Goal: Information Seeking & Learning: Learn about a topic

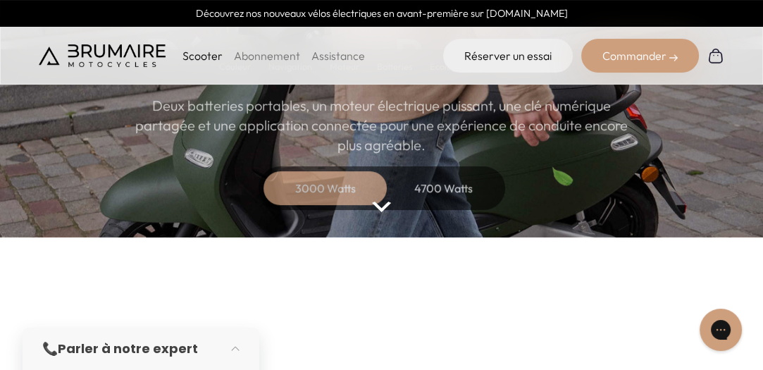
scroll to position [141, 0]
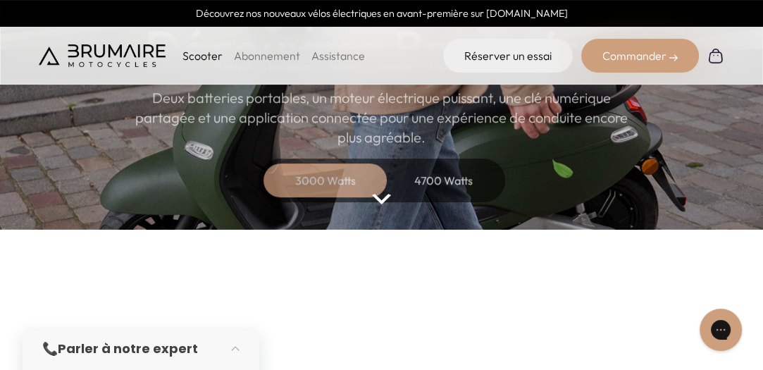
click at [315, 176] on div "3000 Watts" at bounding box center [325, 180] width 113 height 34
click at [377, 198] on img at bounding box center [381, 199] width 18 height 11
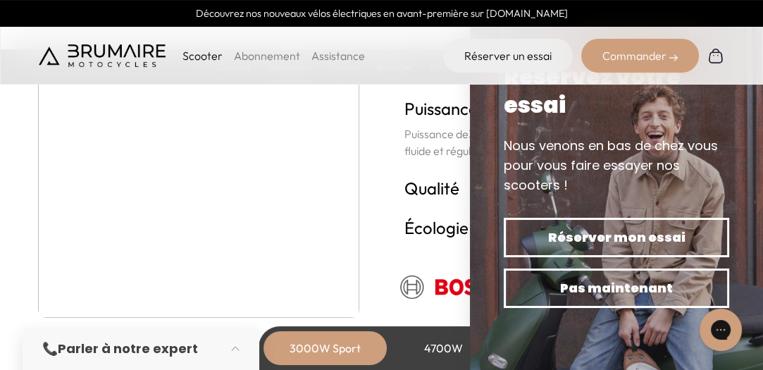
scroll to position [2554, 0]
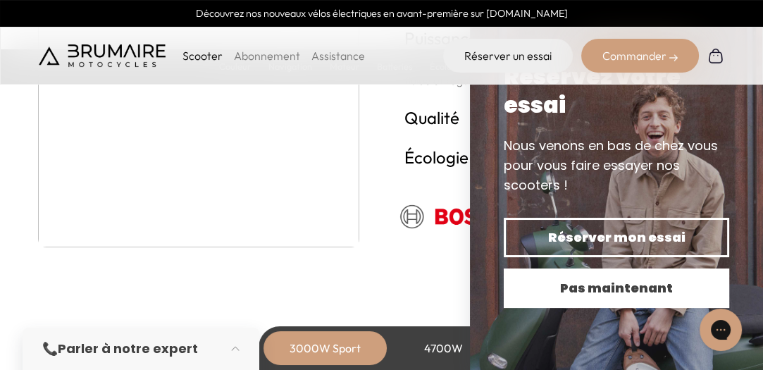
click at [603, 288] on span "Pas maintenant" at bounding box center [616, 288] width 176 height 20
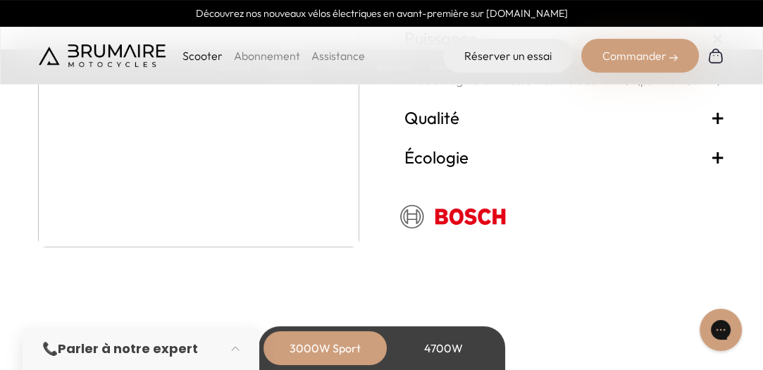
click at [717, 128] on span "+" at bounding box center [718, 117] width 14 height 23
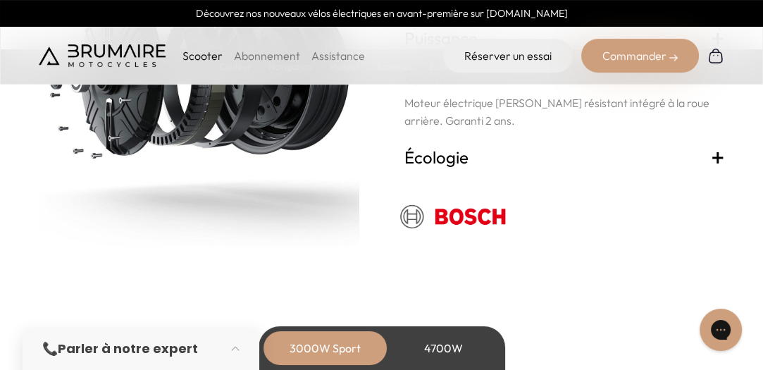
click at [716, 168] on span "+" at bounding box center [718, 156] width 14 height 23
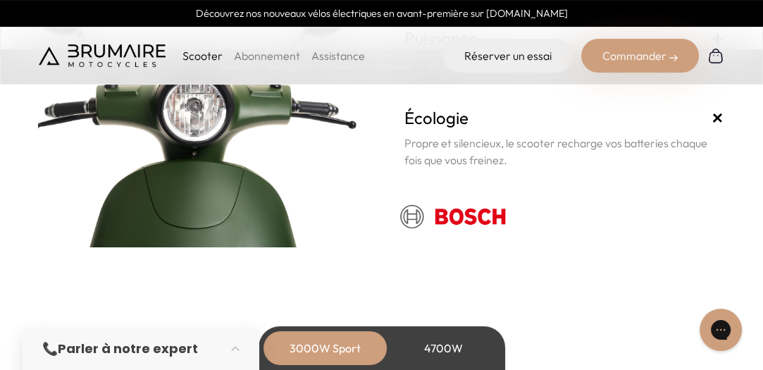
scroll to position [2413, 0]
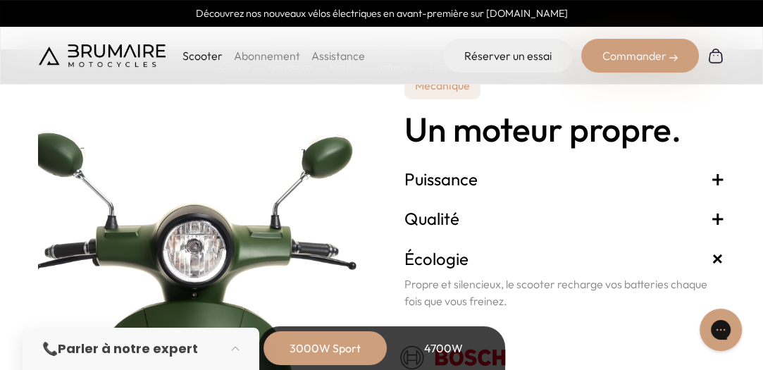
click at [717, 190] on span "+" at bounding box center [718, 179] width 14 height 23
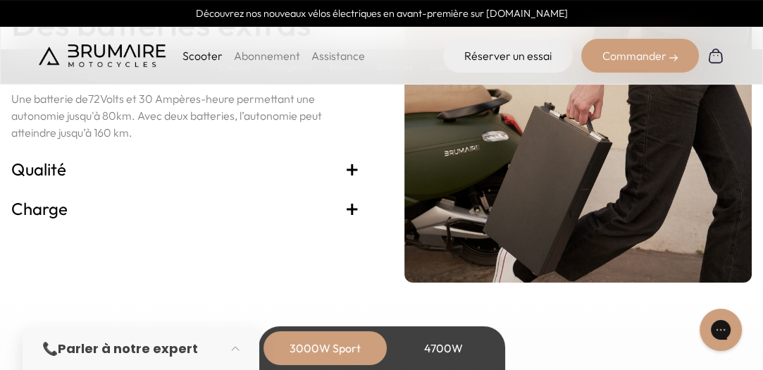
scroll to position [2977, 0]
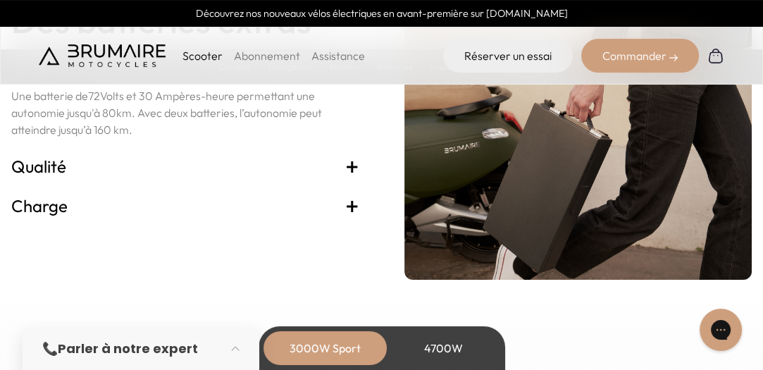
click at [353, 178] on span "+" at bounding box center [352, 166] width 14 height 23
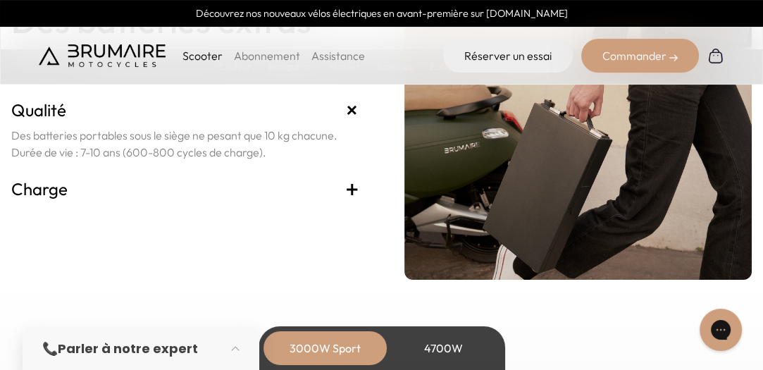
click at [357, 200] on span "+" at bounding box center [352, 189] width 14 height 23
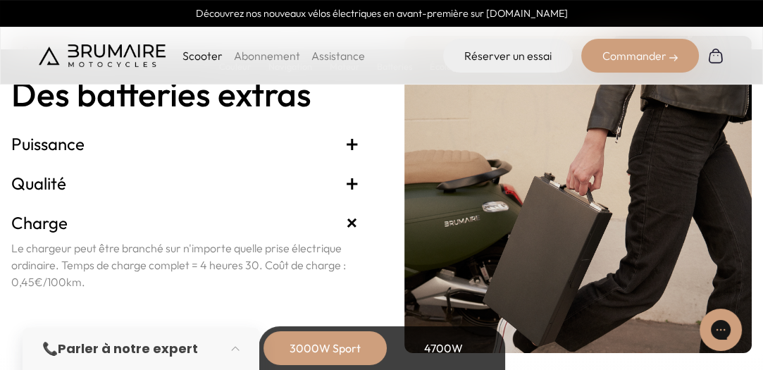
scroll to position [2836, 0]
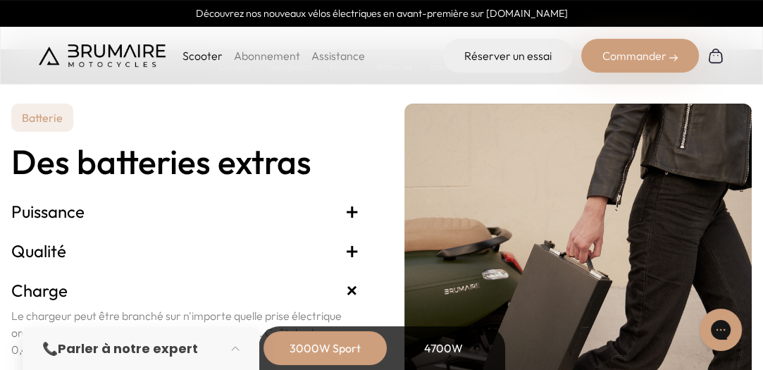
click at [349, 223] on span "+" at bounding box center [352, 211] width 14 height 23
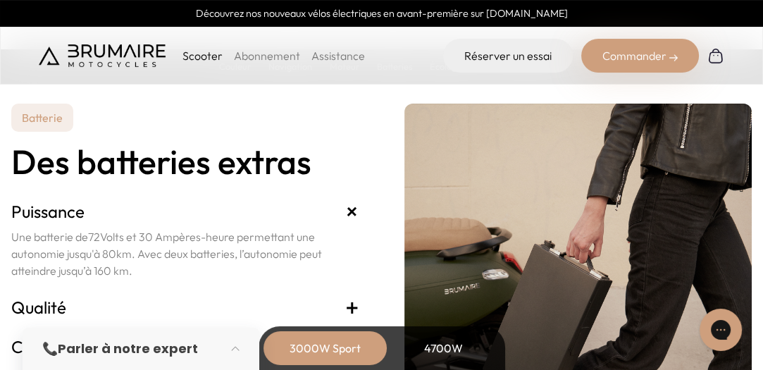
scroll to position [2906, 0]
